Goal: Information Seeking & Learning: Find specific fact

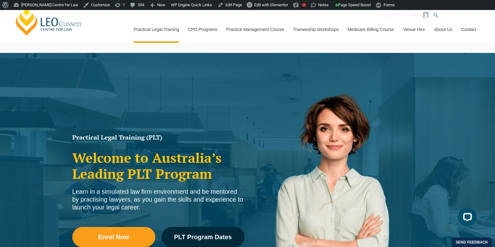
click at [492, 11] on input "Search" at bounding box center [463, 15] width 63 height 8
type input "partners"
click input "Search" at bounding box center [0, 0] width 0 height 0
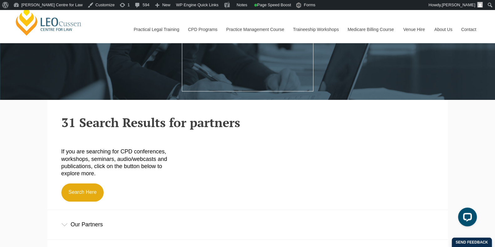
scroll to position [133, 0]
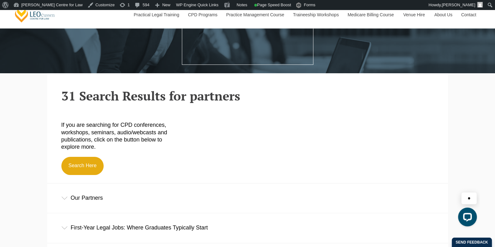
click at [111, 204] on div "Our Partners" at bounding box center [247, 197] width 401 height 29
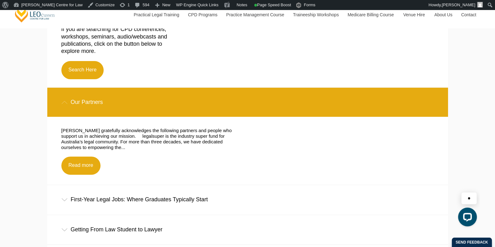
scroll to position [229, 0]
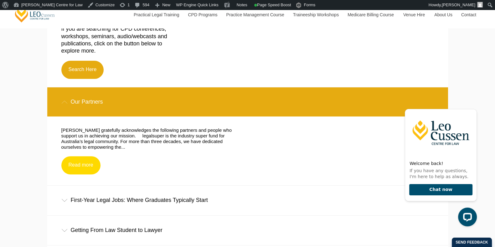
click at [73, 162] on link "Read more" at bounding box center [80, 165] width 39 height 18
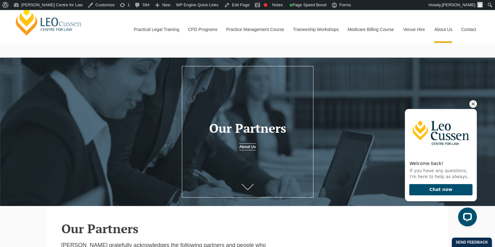
click at [473, 100] on icon "Hide greeting" at bounding box center [473, 104] width 8 height 8
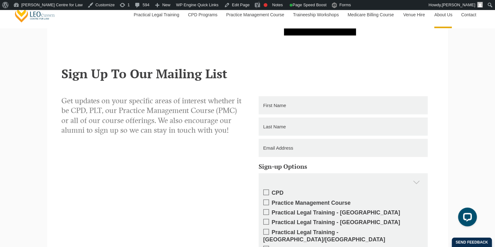
scroll to position [1051, 0]
